Goal: Information Seeking & Learning: Learn about a topic

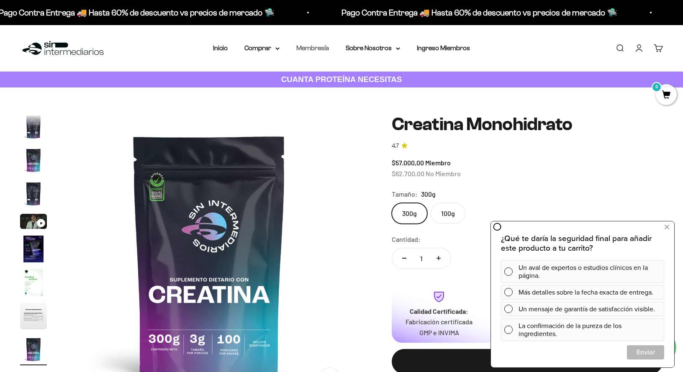
click at [306, 48] on link "Membresía" at bounding box center [312, 47] width 33 height 7
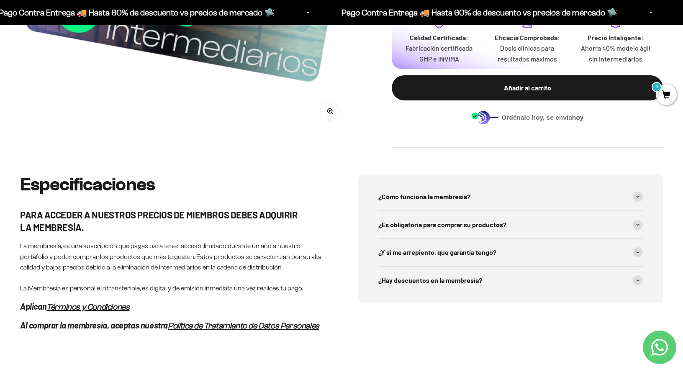
scroll to position [313, 0]
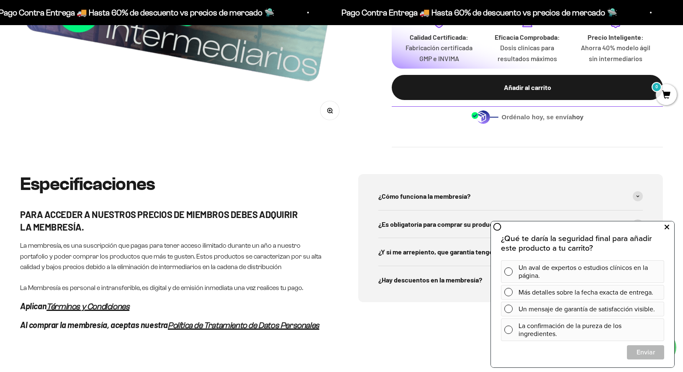
click at [667, 227] on icon at bounding box center [667, 227] width 5 height 11
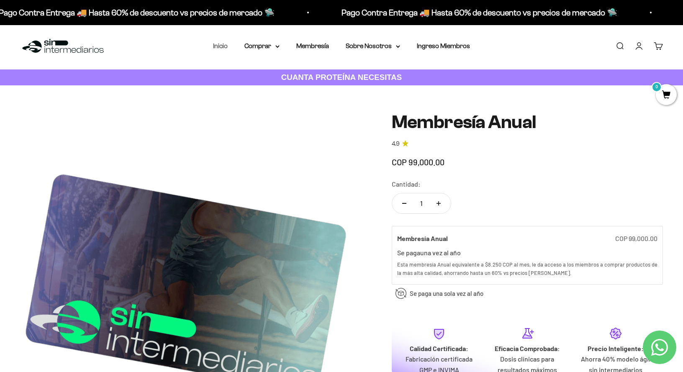
scroll to position [3, 0]
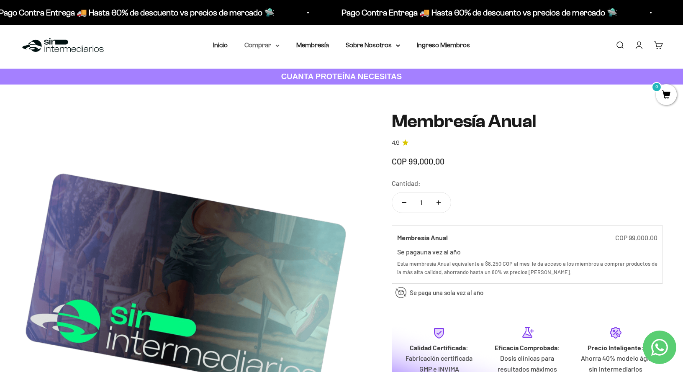
click at [255, 44] on summary "Comprar" at bounding box center [261, 45] width 35 height 11
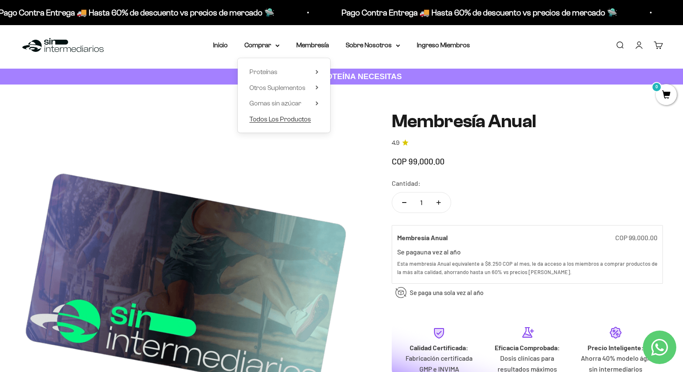
click at [282, 119] on span "Todos Los Productos" at bounding box center [280, 119] width 62 height 7
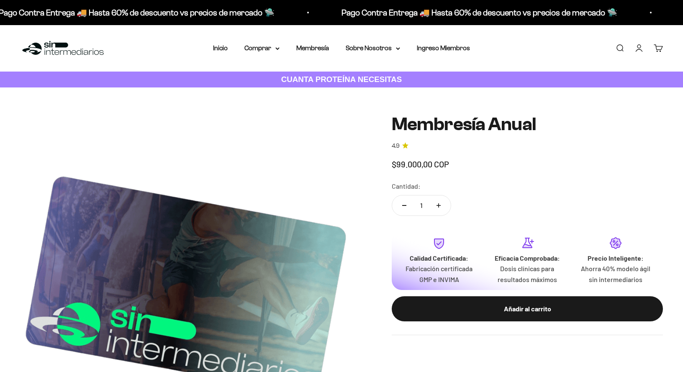
scroll to position [3, 0]
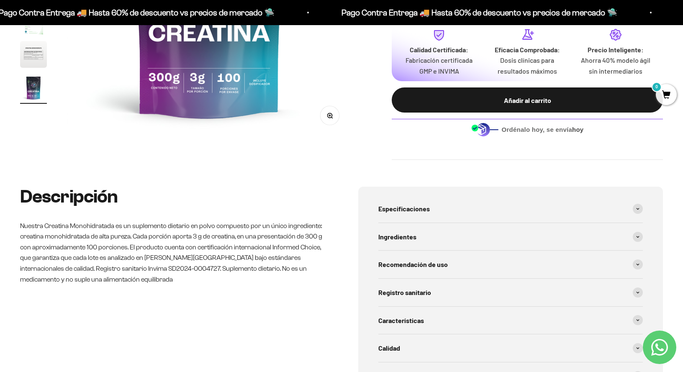
scroll to position [262, 0]
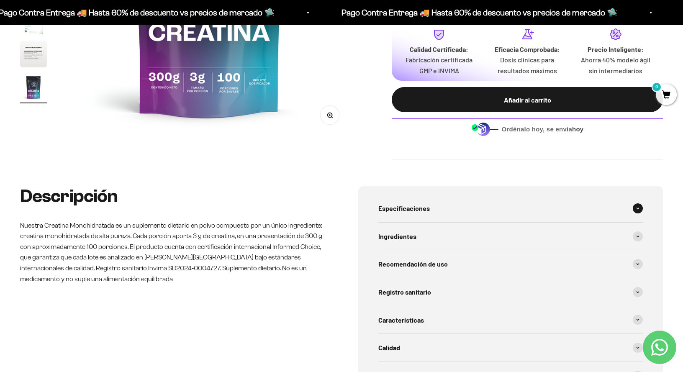
click at [636, 210] on span at bounding box center [638, 208] width 10 height 10
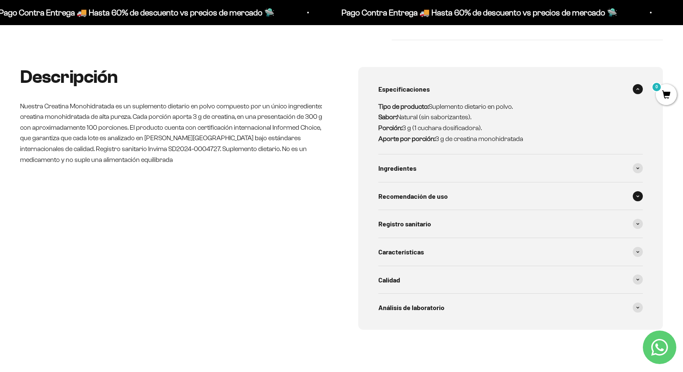
scroll to position [384, 0]
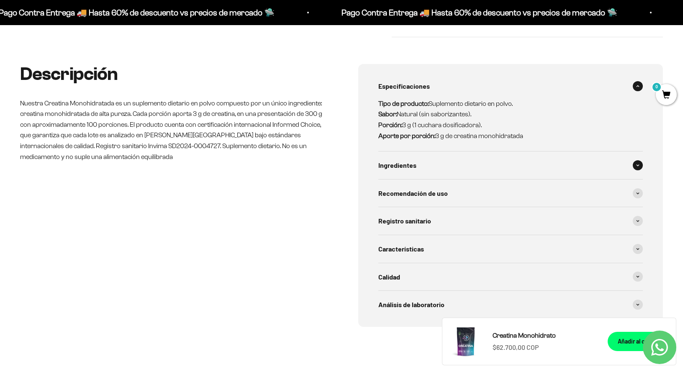
click at [635, 166] on span at bounding box center [638, 165] width 10 height 10
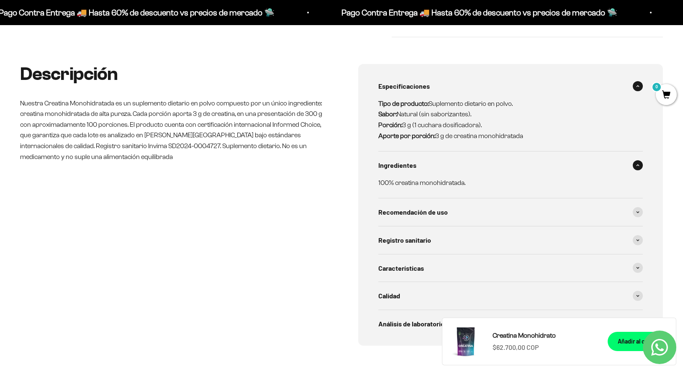
click at [635, 166] on span at bounding box center [638, 165] width 10 height 10
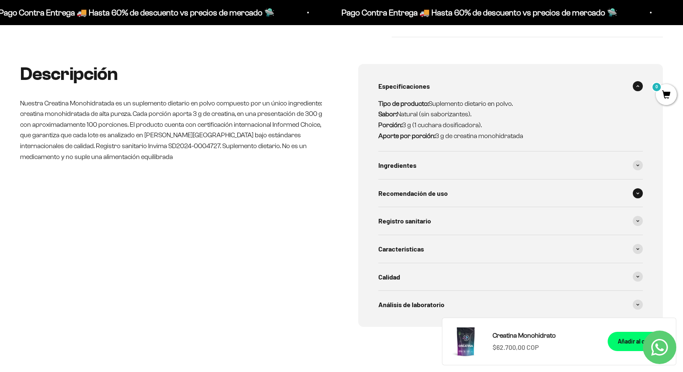
click at [634, 196] on span at bounding box center [638, 193] width 10 height 10
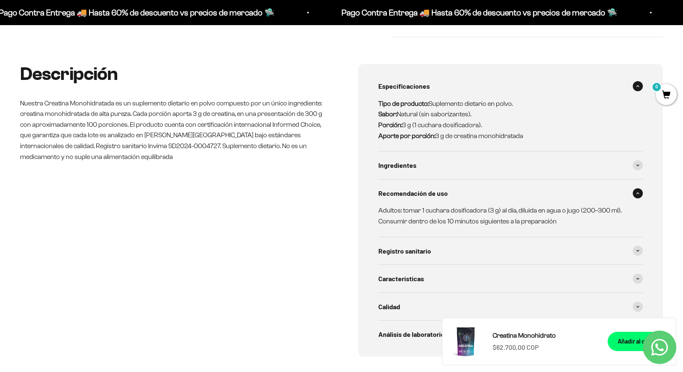
click at [634, 194] on span at bounding box center [638, 193] width 10 height 10
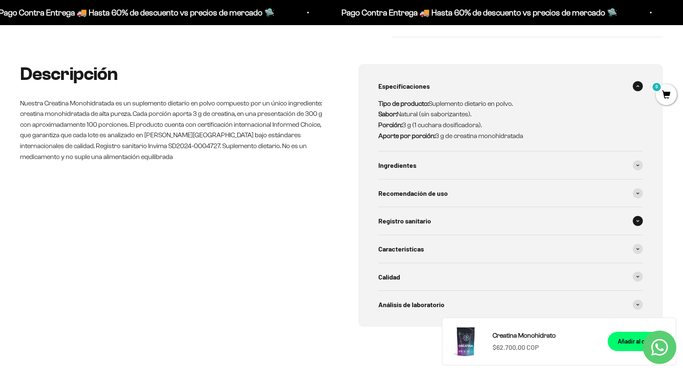
click at [635, 222] on span at bounding box center [638, 221] width 10 height 10
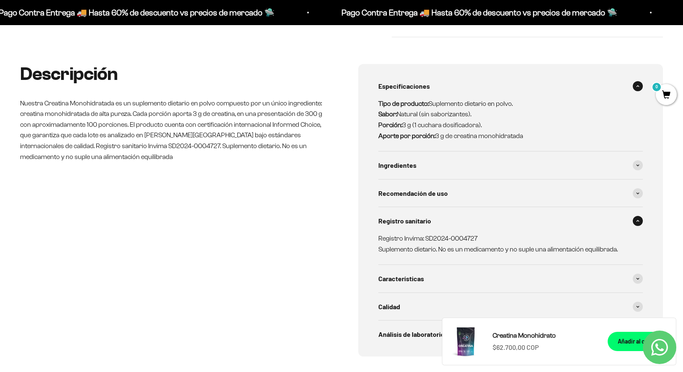
click at [637, 221] on icon at bounding box center [637, 221] width 3 height 3
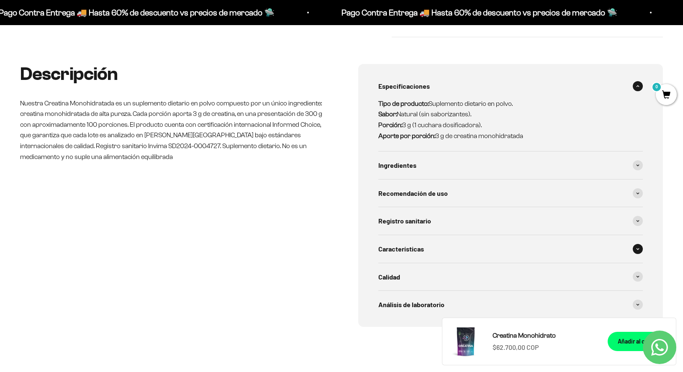
click at [634, 247] on span at bounding box center [638, 249] width 10 height 10
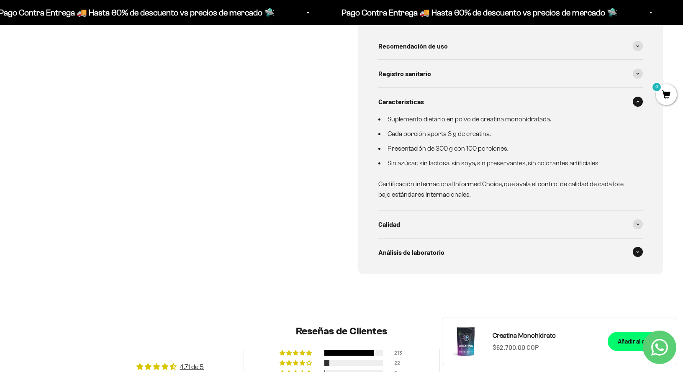
scroll to position [534, 0]
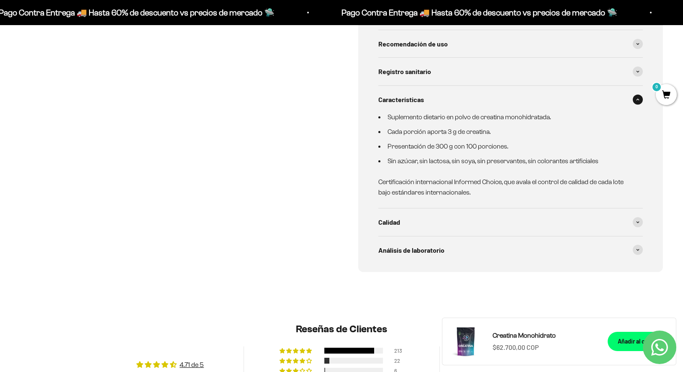
click at [635, 98] on span at bounding box center [638, 100] width 10 height 10
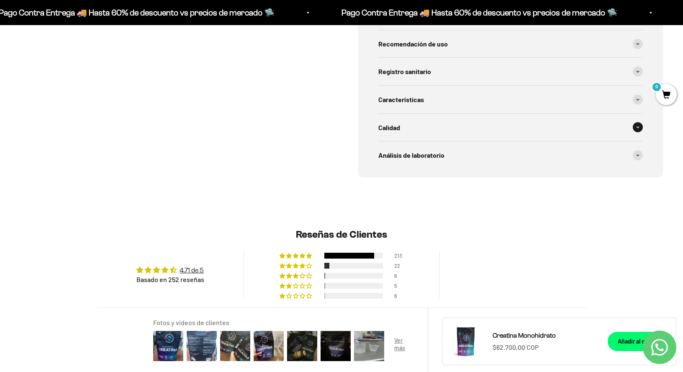
click at [637, 126] on icon at bounding box center [637, 127] width 3 height 3
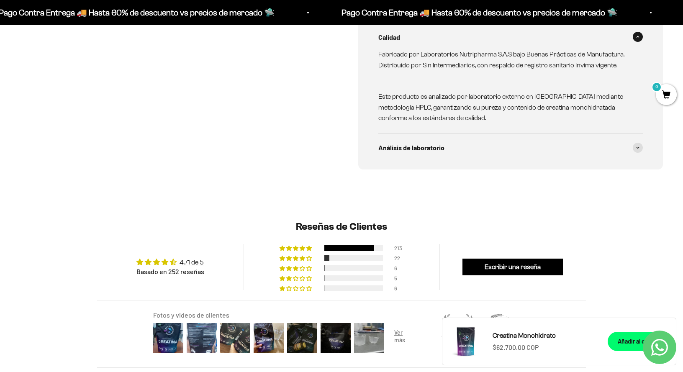
scroll to position [614, 0]
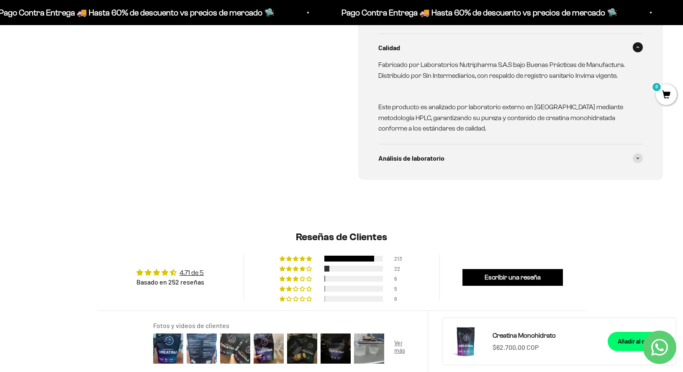
click at [636, 47] on icon at bounding box center [637, 47] width 3 height 3
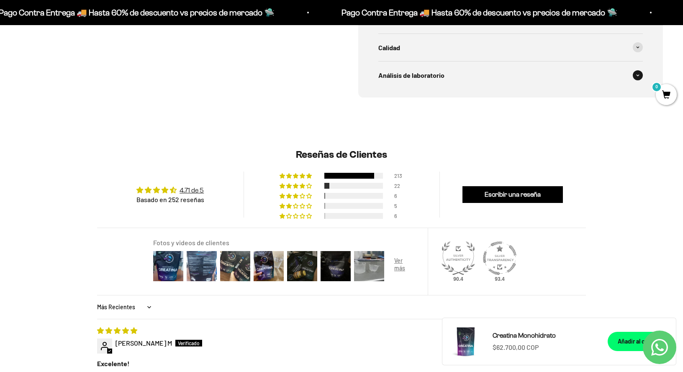
click at [634, 76] on span at bounding box center [638, 75] width 10 height 10
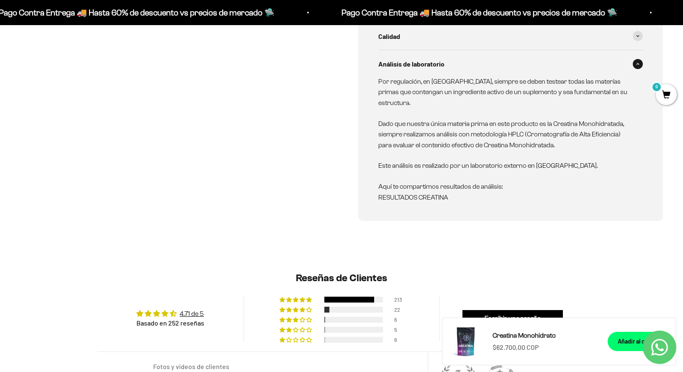
scroll to position [624, 0]
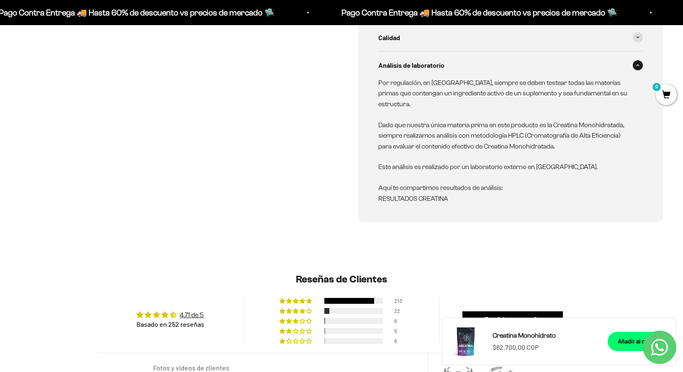
click at [421, 195] on link "RESULTADOS CREATINA" at bounding box center [413, 198] width 70 height 7
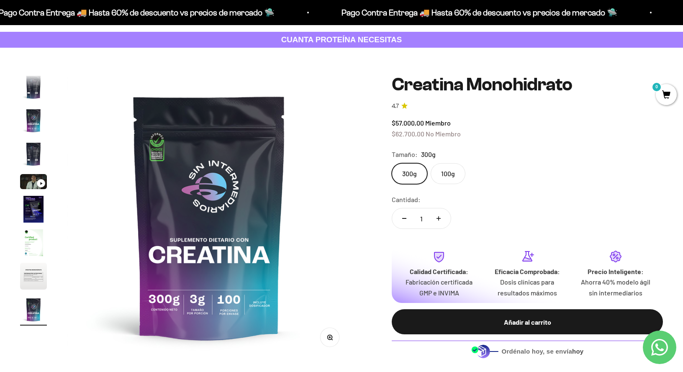
scroll to position [0, 0]
